Goal: Information Seeking & Learning: Learn about a topic

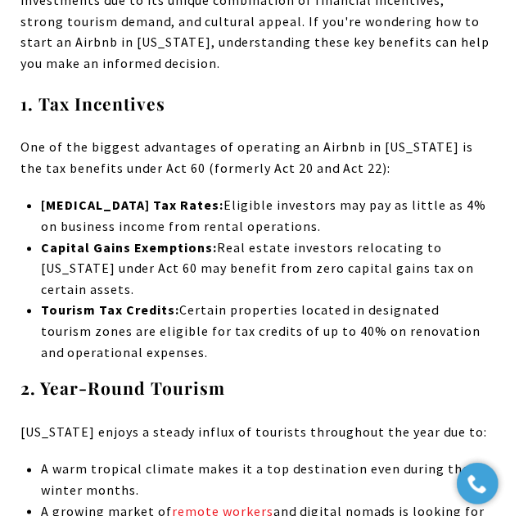
scroll to position [1793, 0]
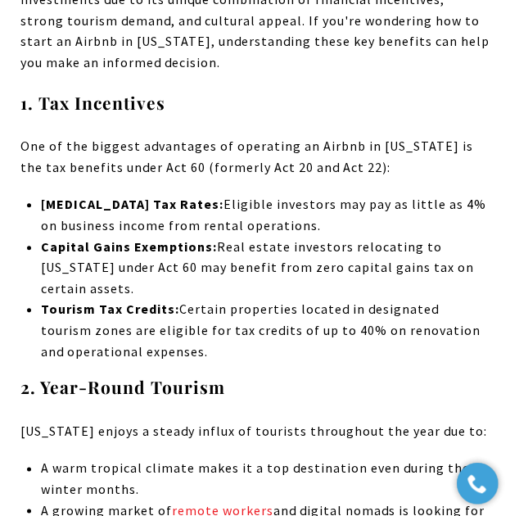
drag, startPoint x: 179, startPoint y: 294, endPoint x: 326, endPoint y: 329, distance: 150.7
click at [326, 329] on p "Tourism Tax Credits: Certain properties located in designated tourism zones are…" at bounding box center [265, 330] width 449 height 63
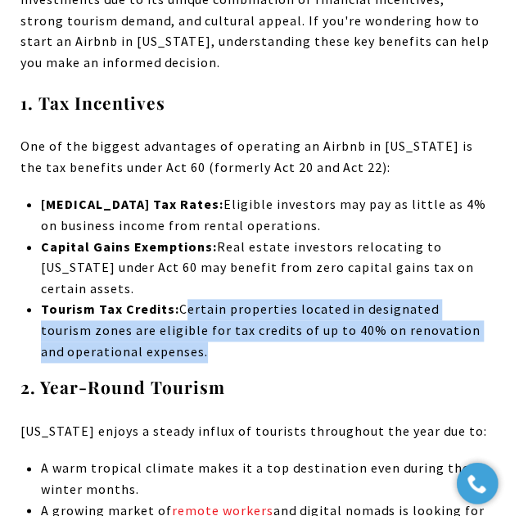
drag, startPoint x: 326, startPoint y: 329, endPoint x: 183, endPoint y: 290, distance: 147.8
click at [183, 299] on p "Tourism Tax Credits: Certain properties located in designated tourism zones are…" at bounding box center [265, 330] width 449 height 63
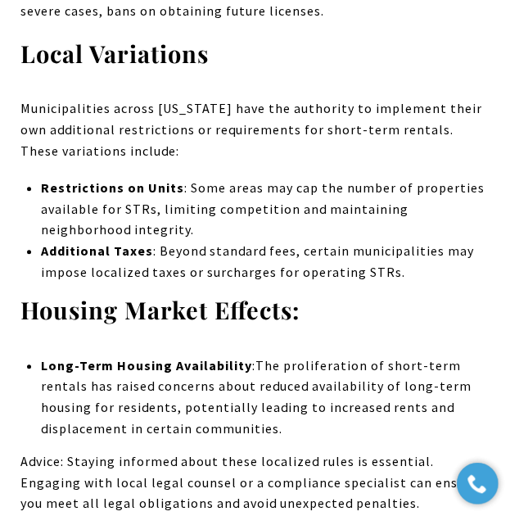
scroll to position [6264, 0]
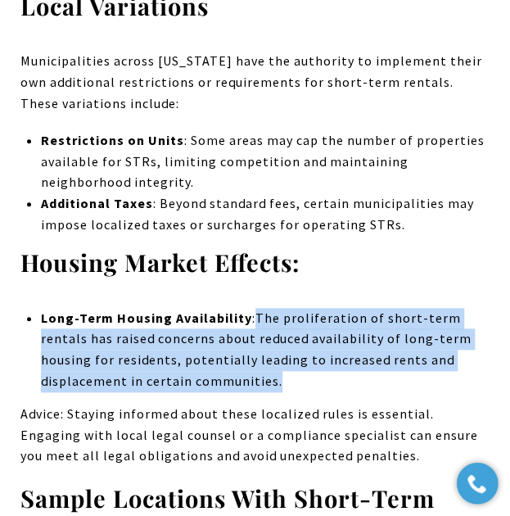
drag, startPoint x: 313, startPoint y: 240, endPoint x: 255, endPoint y: 183, distance: 81.6
click at [255, 308] on li "Long-Term Housing Availability : The proliferation of short-term rentals has ra…" at bounding box center [265, 350] width 449 height 84
click at [255, 309] on span "The proliferation of short-term rentals has raised concerns about reduced avail…" at bounding box center [256, 348] width 431 height 79
drag, startPoint x: 255, startPoint y: 183, endPoint x: 350, endPoint y: 254, distance: 118.7
click at [350, 308] on li "Long-Term Housing Availability : The proliferation of short-term rentals has ra…" at bounding box center [265, 350] width 449 height 84
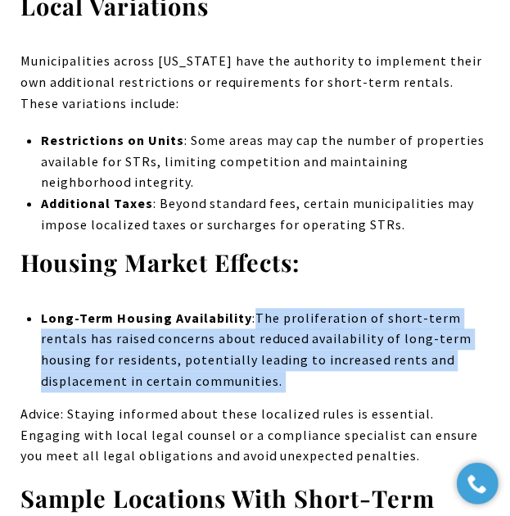
click at [350, 308] on li "Long-Term Housing Availability : The proliferation of short-term rentals has ra…" at bounding box center [265, 350] width 449 height 84
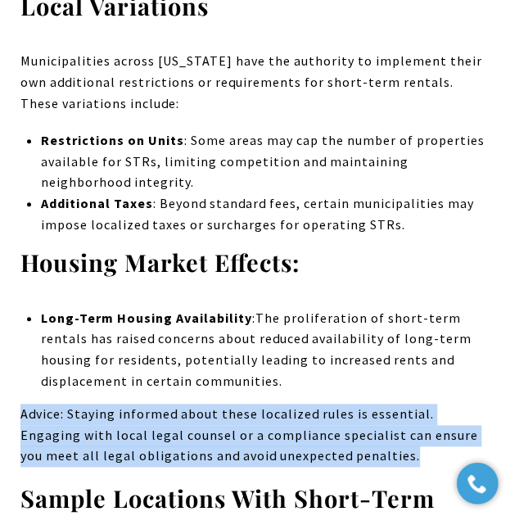
drag, startPoint x: 350, startPoint y: 254, endPoint x: 358, endPoint y: 333, distance: 79.8
click at [358, 404] on p "Advice: Staying informed about these localized rules is essential. Engaging wit…" at bounding box center [254, 435] width 469 height 63
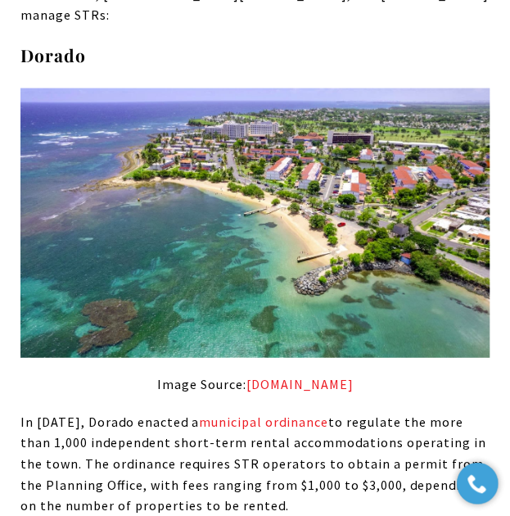
scroll to position [6550, 0]
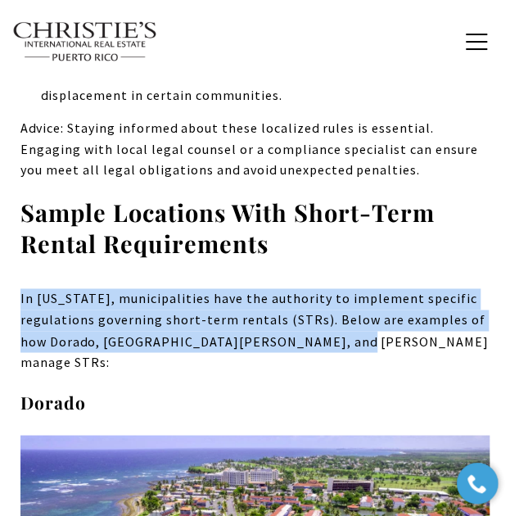
drag, startPoint x: 380, startPoint y: 210, endPoint x: 21, endPoint y: 160, distance: 362.2
click at [21, 288] on p "In [US_STATE], municipalities have the authority to implement specific regulati…" at bounding box center [254, 330] width 469 height 84
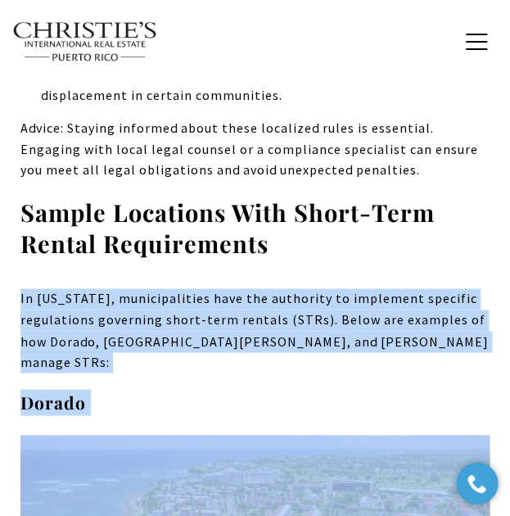
drag, startPoint x: 21, startPoint y: 160, endPoint x: 365, endPoint y: 230, distance: 351.0
click at [385, 288] on p "In [US_STATE], municipalities have the authority to implement specific regulati…" at bounding box center [254, 330] width 469 height 84
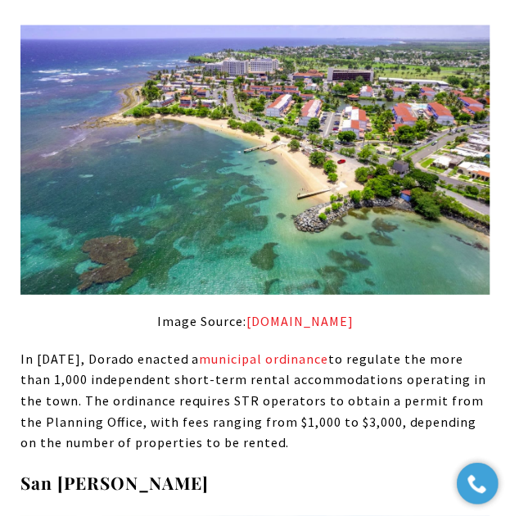
scroll to position [6960, 0]
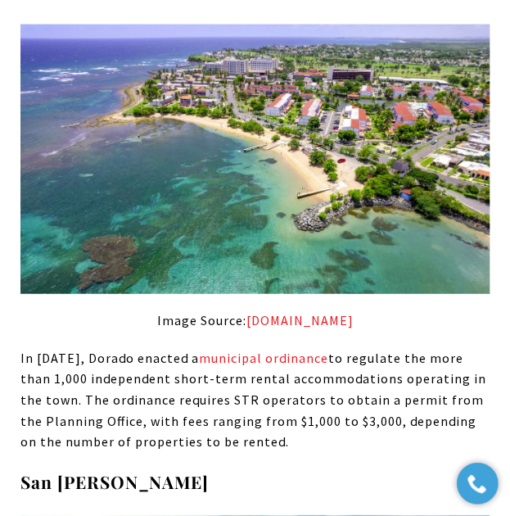
drag, startPoint x: 75, startPoint y: 209, endPoint x: 380, endPoint y: 291, distance: 315.4
click at [380, 348] on p "In [DATE], Dorado enacted a municipal ordinance to regulate the more than 1,000…" at bounding box center [254, 400] width 469 height 105
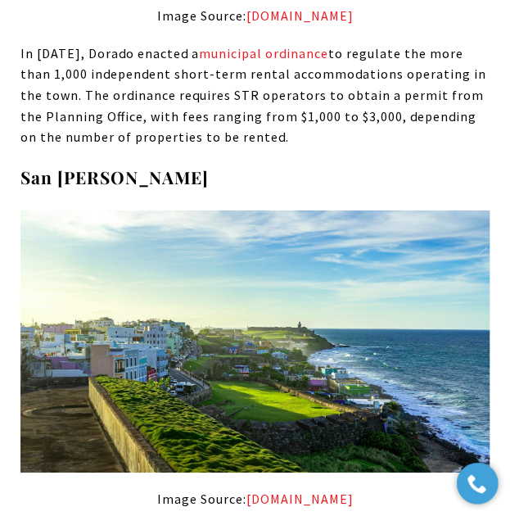
scroll to position [7397, 0]
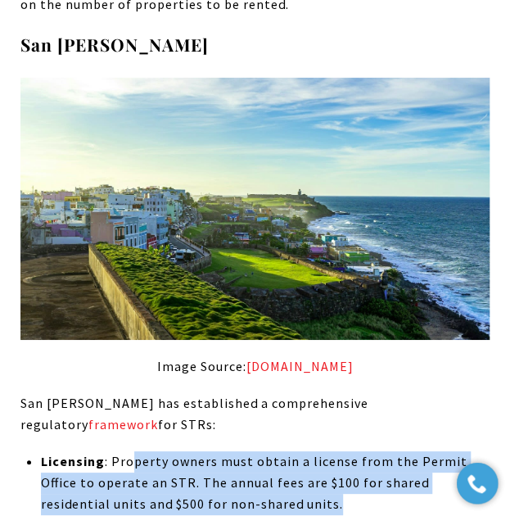
drag, startPoint x: 131, startPoint y: 289, endPoint x: 350, endPoint y: 338, distance: 224.9
click at [350, 451] on p "Licensing : Property owners must obtain a license from the Permit Office to ope…" at bounding box center [265, 482] width 449 height 63
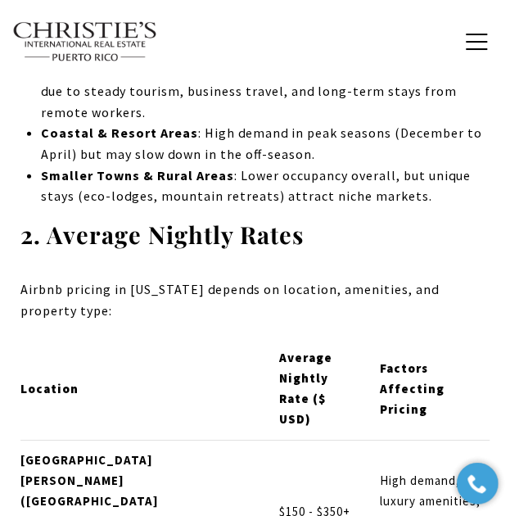
scroll to position [4159, 0]
